Goal: Complete application form

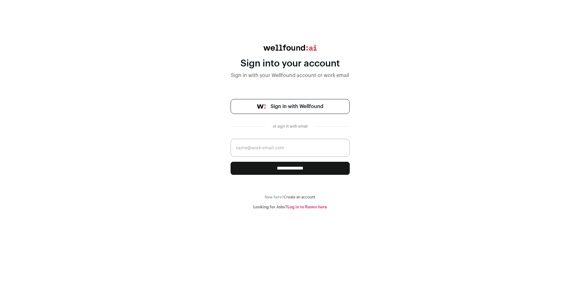
click at [267, 148] on input "email" at bounding box center [290, 148] width 119 height 18
type input "sharkya1+work@gmail.com"
click at [290, 172] on input "**********" at bounding box center [290, 168] width 119 height 13
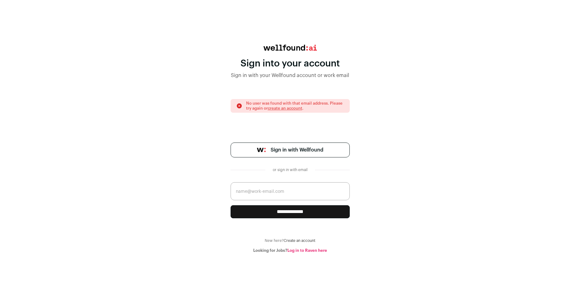
click at [275, 191] on input "email" at bounding box center [290, 191] width 119 height 18
click at [269, 192] on input "sharkya1+work@gmail.com" at bounding box center [290, 191] width 119 height 18
type input "sharkya1@gmail.com"
click at [321, 251] on link "Log in to Raven here" at bounding box center [307, 250] width 40 height 4
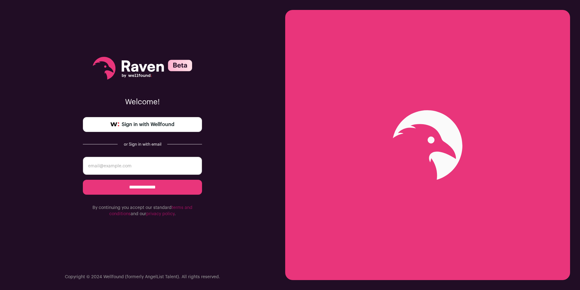
click at [166, 168] on input "email" at bounding box center [142, 166] width 119 height 18
type input "sharkya1+work@gmail.com"
click at [170, 126] on span "Sign in with Wellfound" at bounding box center [148, 124] width 53 height 7
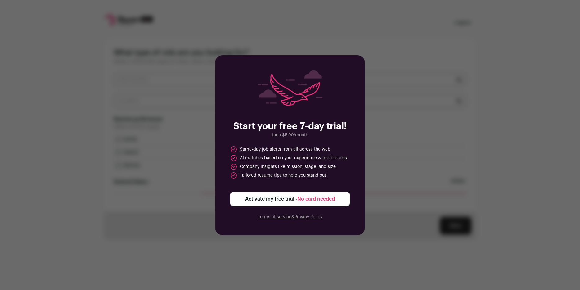
click at [314, 199] on span "No card needed" at bounding box center [316, 198] width 38 height 5
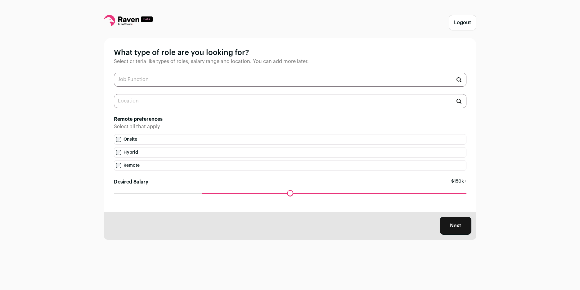
click at [243, 78] on input "text" at bounding box center [290, 80] width 353 height 14
click at [182, 111] on li "Blockchain Engineer" at bounding box center [290, 111] width 352 height 16
type input "Blockchain Engineer"
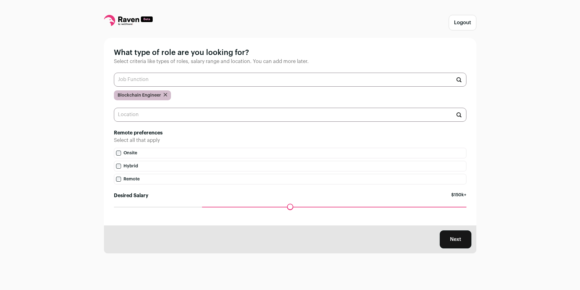
click at [227, 80] on input "text" at bounding box center [290, 80] width 353 height 14
click at [165, 144] on li "Full-Stack Engineer" at bounding box center [290, 144] width 352 height 16
type input "Full-Stack Engineer"
click at [202, 77] on input "text" at bounding box center [290, 80] width 353 height 14
type input "b"
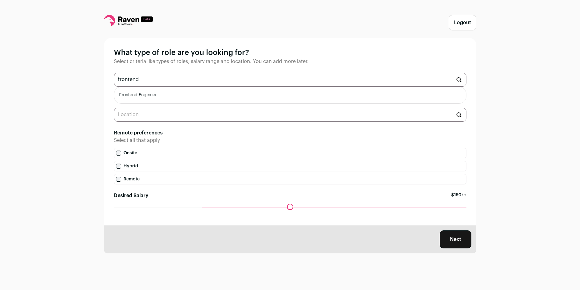
click at [182, 97] on li "Frontend Engineer" at bounding box center [290, 95] width 352 height 16
type input "Frontend Engineer"
click at [177, 116] on input "text" at bounding box center [290, 115] width 353 height 14
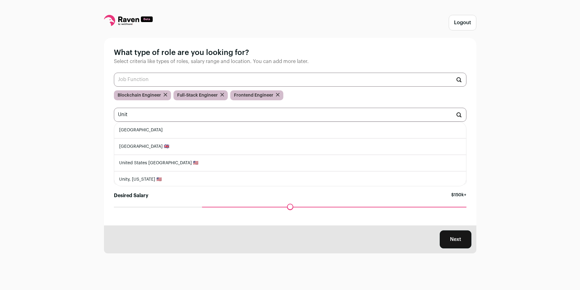
click at [165, 133] on li "[GEOGRAPHIC_DATA]" at bounding box center [290, 130] width 352 height 16
type input "[GEOGRAPHIC_DATA]"
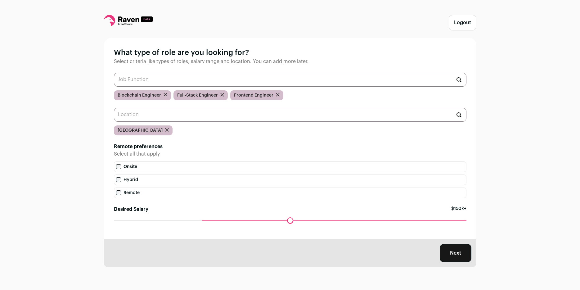
click at [137, 193] on label "Remote" at bounding box center [290, 192] width 353 height 11
drag, startPoint x: 204, startPoint y: 221, endPoint x: 200, endPoint y: 221, distance: 4.3
click at [200, 220] on input "Desired Salary" at bounding box center [290, 220] width 353 height 0
click at [197, 221] on div "Maximum desired salary ******" at bounding box center [290, 224] width 353 height 9
click at [200, 220] on input "Desired Salary" at bounding box center [290, 220] width 353 height 0
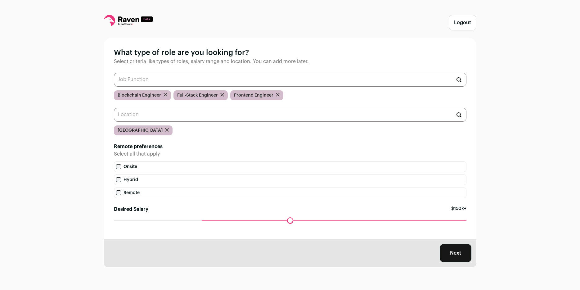
click at [201, 220] on input "Desired Salary" at bounding box center [290, 220] width 353 height 0
click at [448, 252] on button "Next" at bounding box center [456, 253] width 32 height 18
click at [451, 252] on button "Next" at bounding box center [456, 253] width 32 height 18
click at [334, 250] on div "Next" at bounding box center [290, 253] width 372 height 28
drag, startPoint x: 204, startPoint y: 220, endPoint x: 166, endPoint y: 220, distance: 37.9
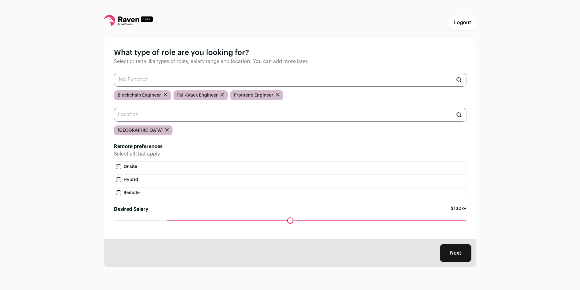
click at [166, 220] on input "Desired Salary" at bounding box center [290, 220] width 353 height 0
click at [458, 248] on button "Next" at bounding box center [456, 253] width 32 height 18
click at [456, 252] on button "Next" at bounding box center [456, 253] width 32 height 18
click at [449, 252] on button "Next" at bounding box center [456, 253] width 32 height 18
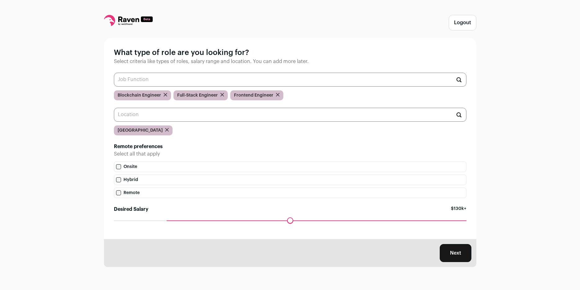
click at [449, 252] on button "Next" at bounding box center [456, 253] width 32 height 18
click at [124, 18] on icon at bounding box center [128, 20] width 49 height 11
click at [137, 22] on icon at bounding box center [128, 20] width 49 height 11
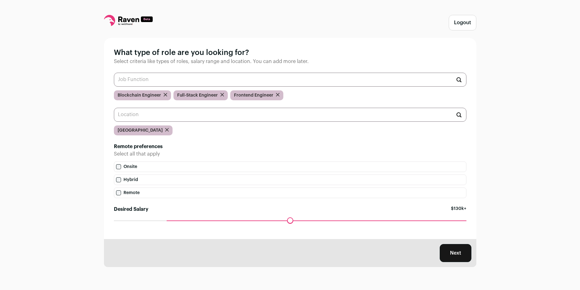
click at [463, 253] on button "Next" at bounding box center [456, 253] width 32 height 18
click at [471, 18] on button "Logout" at bounding box center [463, 23] width 28 height 16
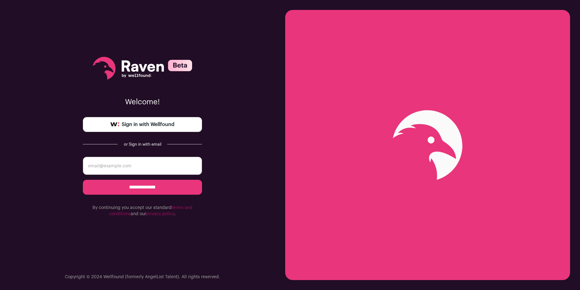
click at [237, 155] on div "**********" at bounding box center [142, 145] width 285 height 290
